Goal: Task Accomplishment & Management: Manage account settings

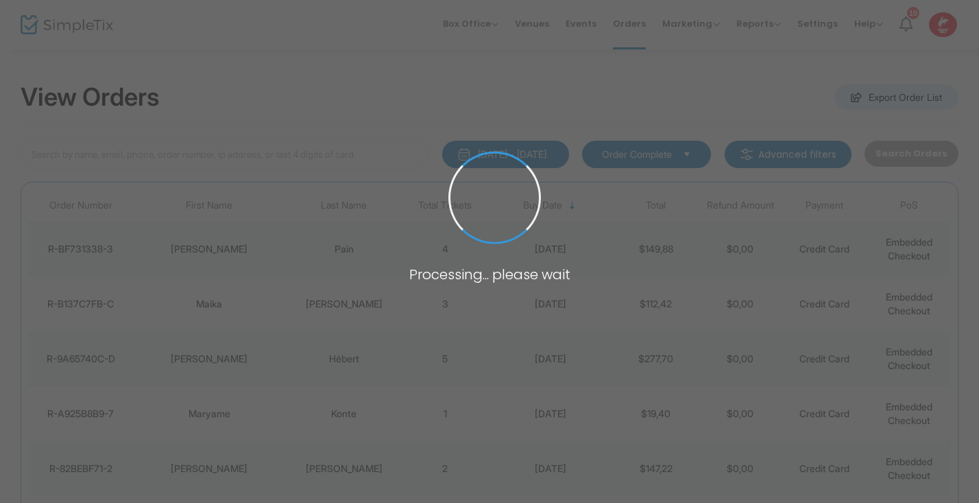
type input "B"
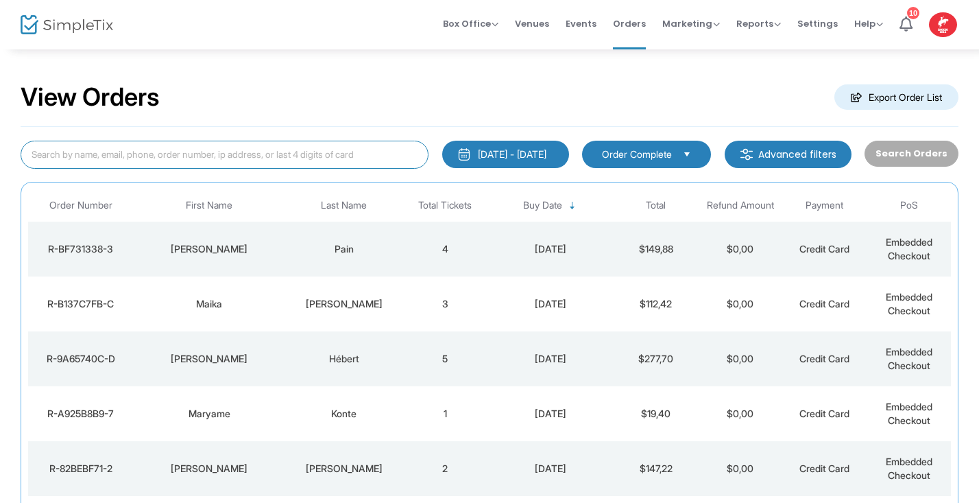
click at [54, 152] on input at bounding box center [225, 155] width 408 height 28
type input "B"
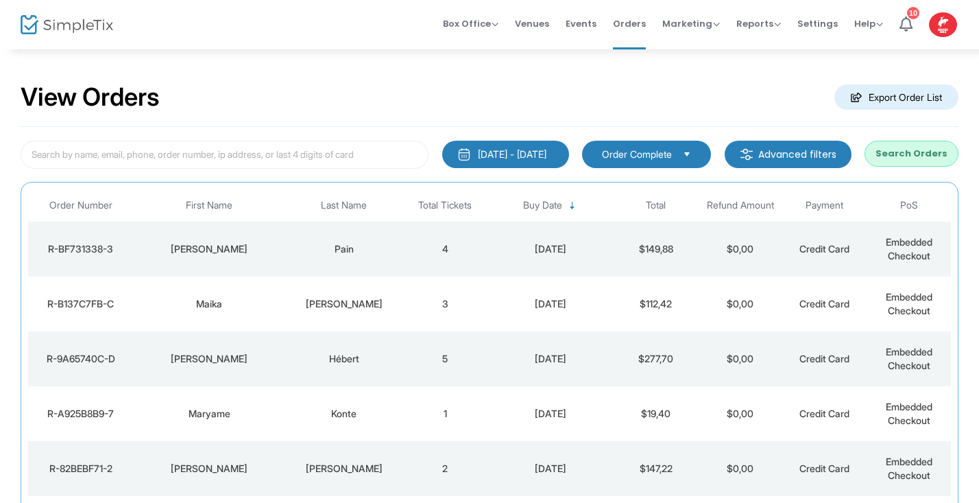
click at [926, 145] on button "Search Orders" at bounding box center [912, 154] width 94 height 26
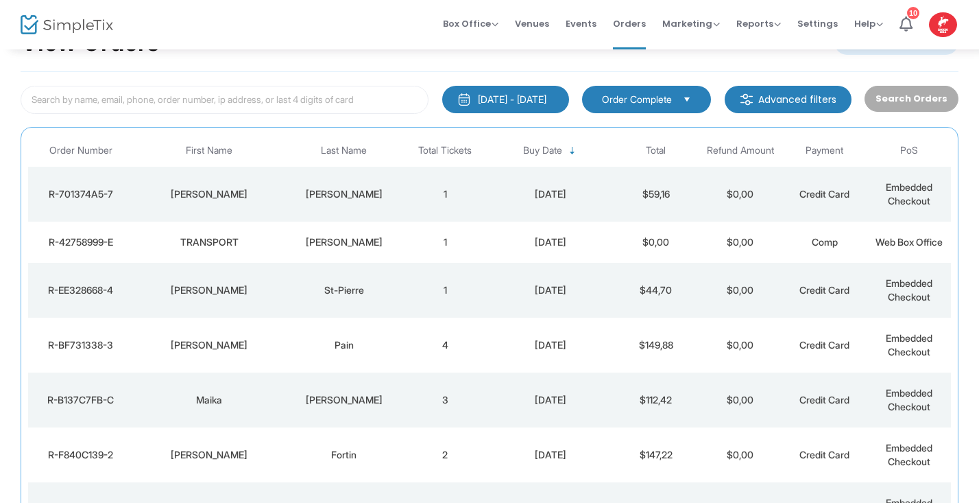
scroll to position [51, 0]
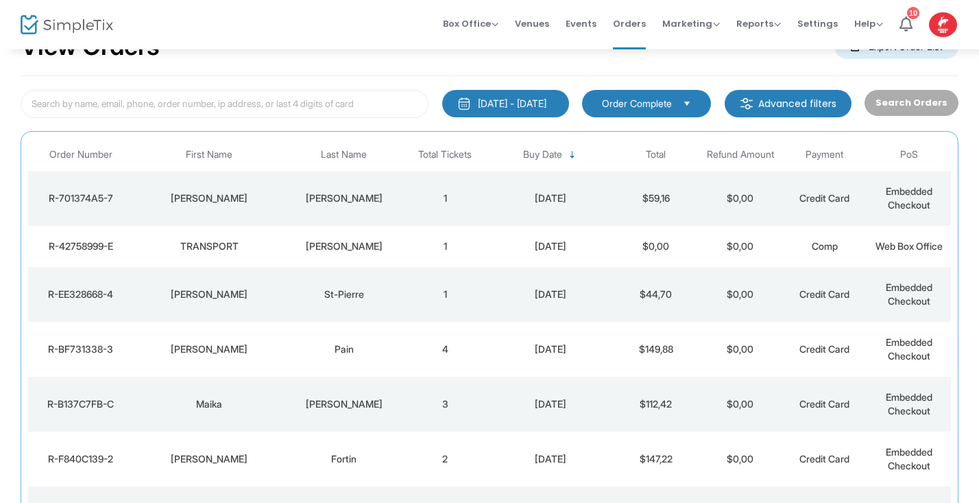
click at [405, 193] on td "1" at bounding box center [445, 198] width 84 height 55
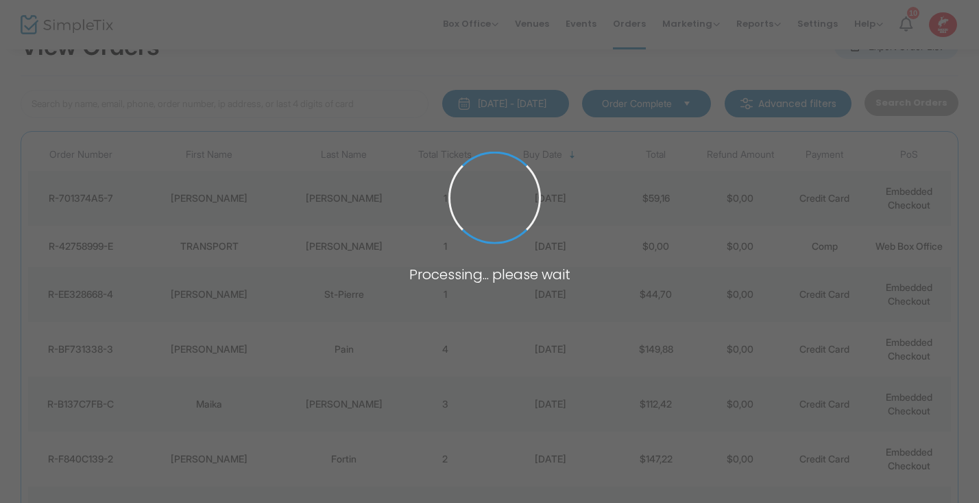
click at [405, 193] on span at bounding box center [489, 251] width 979 height 503
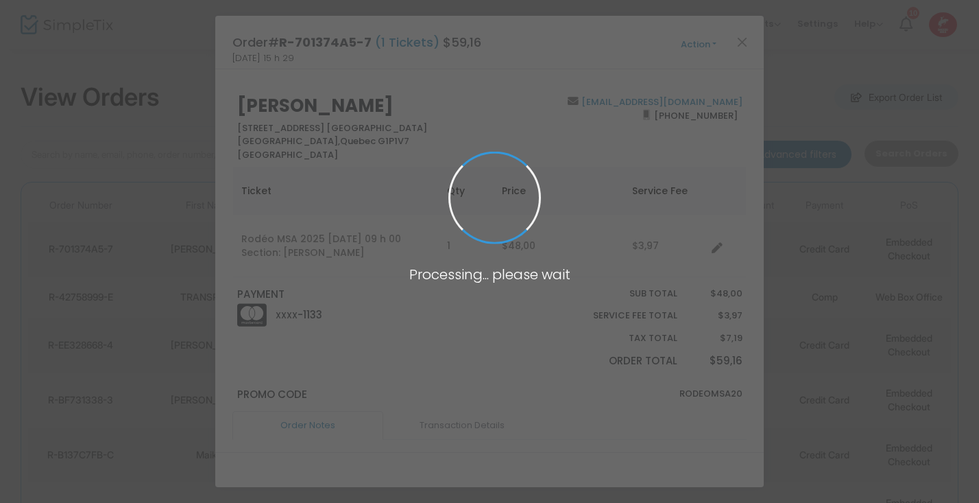
scroll to position [0, 0]
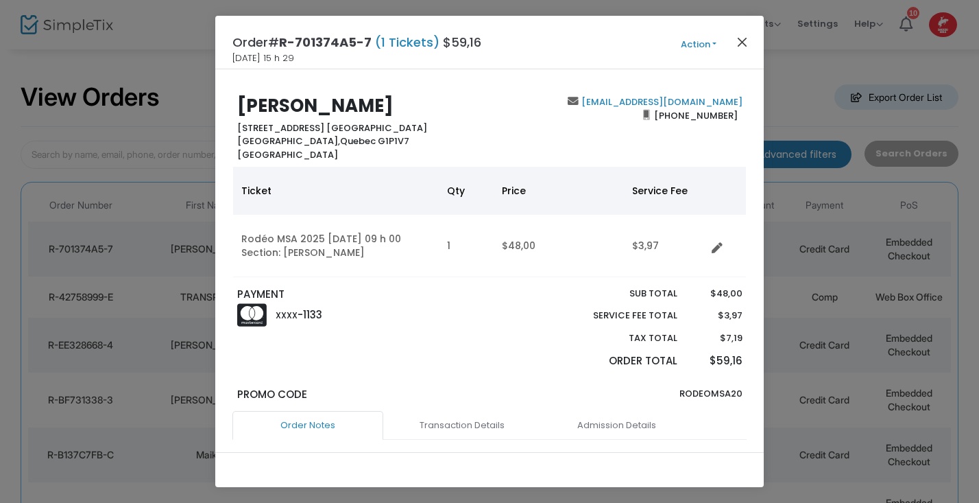
click at [743, 39] on button "Close" at bounding box center [743, 42] width 18 height 18
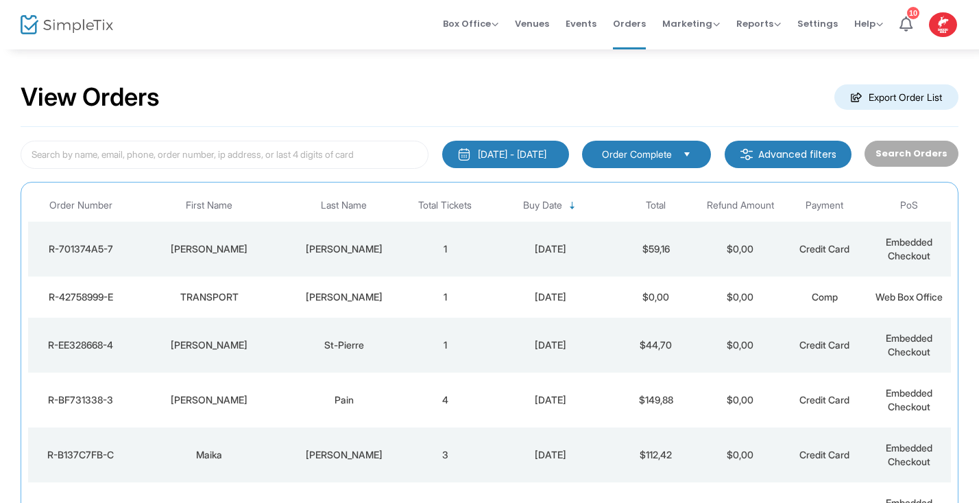
click at [80, 23] on img at bounding box center [67, 25] width 93 height 20
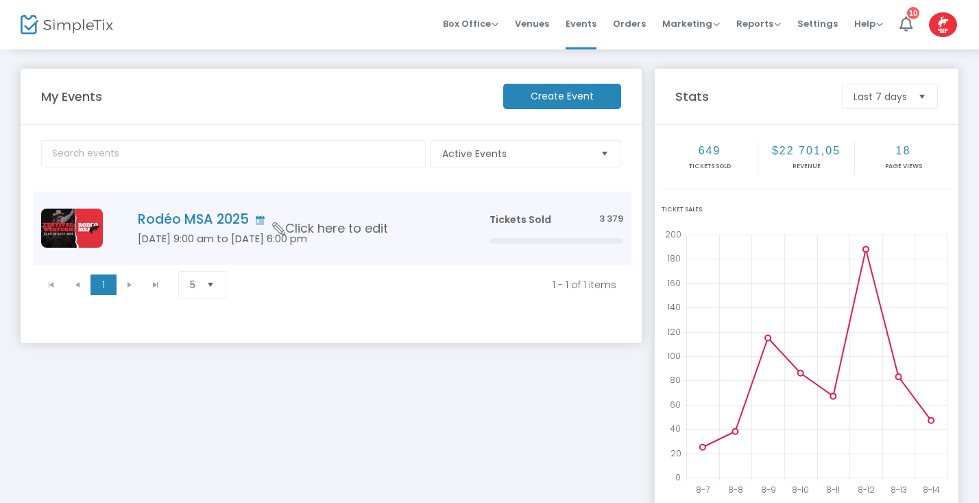
click at [67, 232] on img "Data table" at bounding box center [72, 227] width 62 height 39
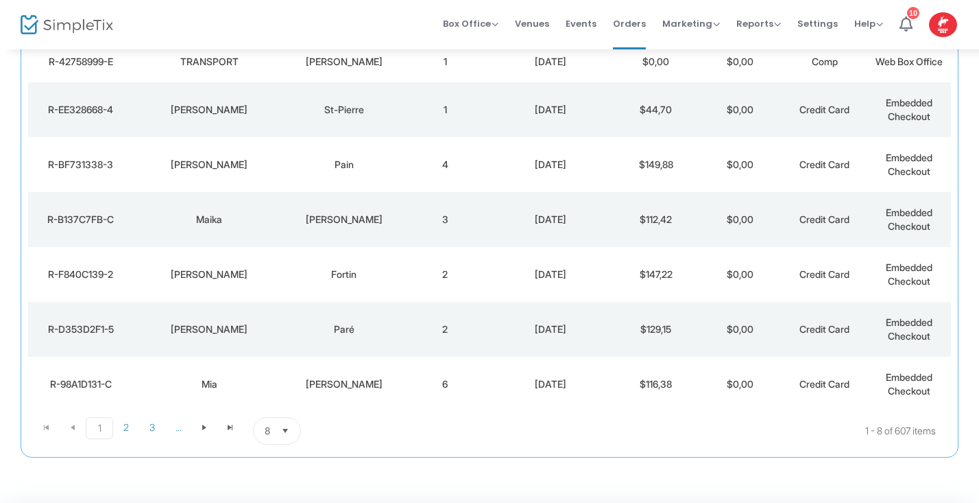
scroll to position [278, 0]
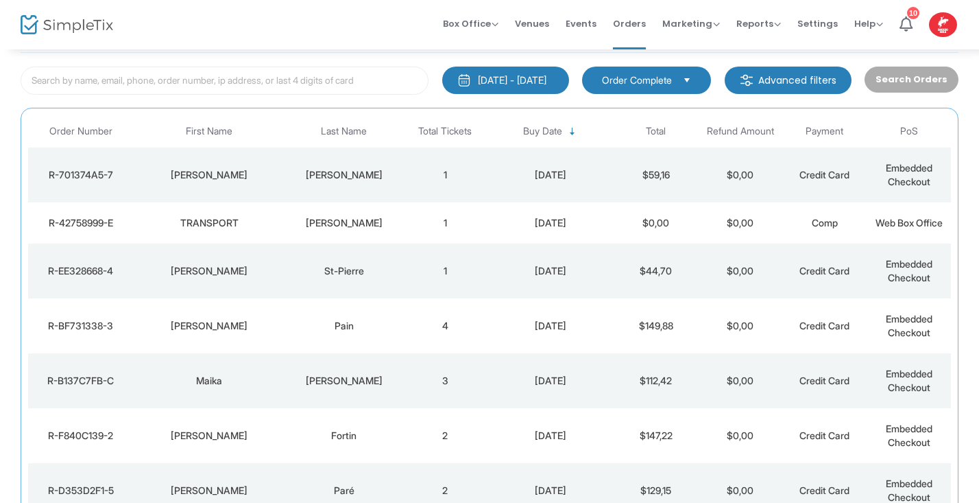
scroll to position [75, 0]
click at [282, 220] on td "TRANSPORT" at bounding box center [210, 222] width 152 height 41
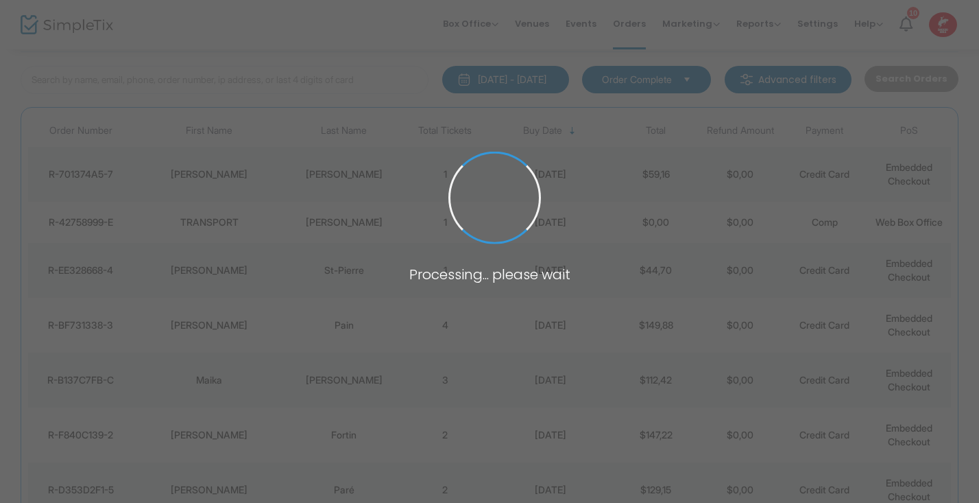
click at [282, 220] on span at bounding box center [489, 251] width 979 height 503
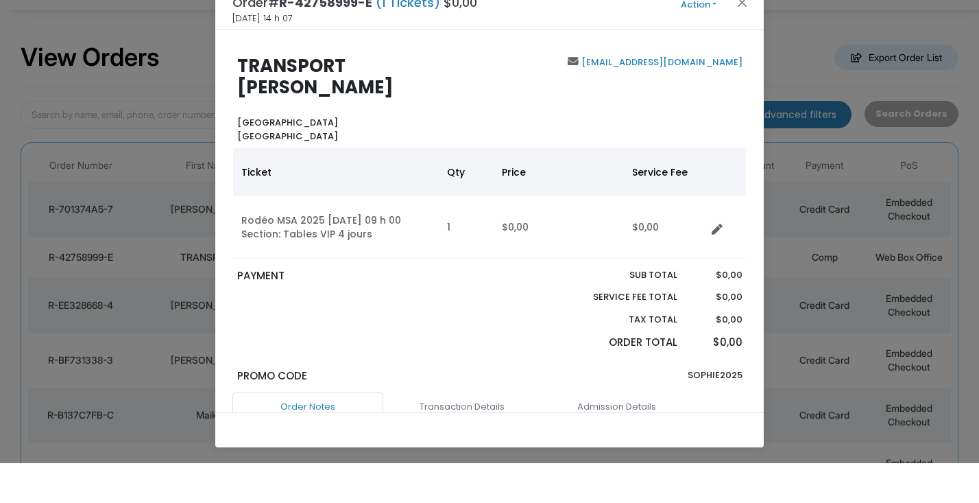
scroll to position [0, 0]
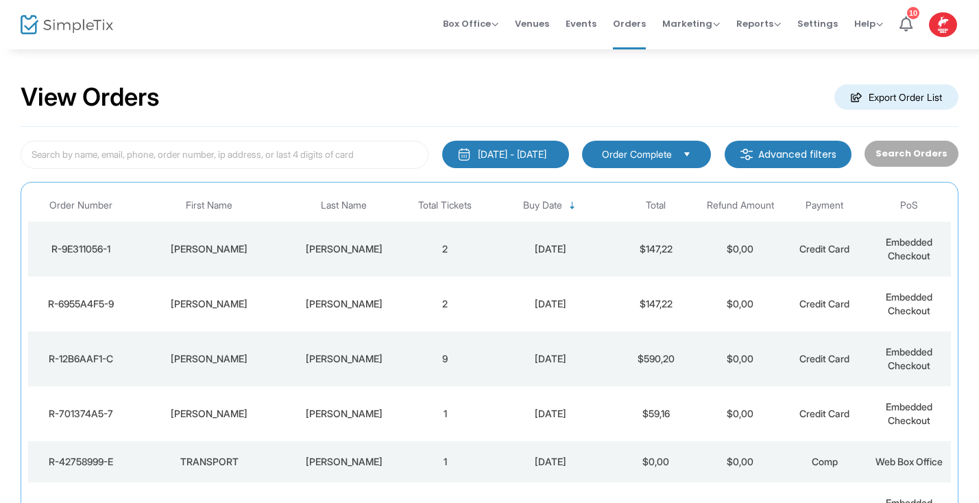
click at [511, 111] on div "View Orders Export Order List" at bounding box center [490, 98] width 938 height 58
